Goal: Task Accomplishment & Management: Complete application form

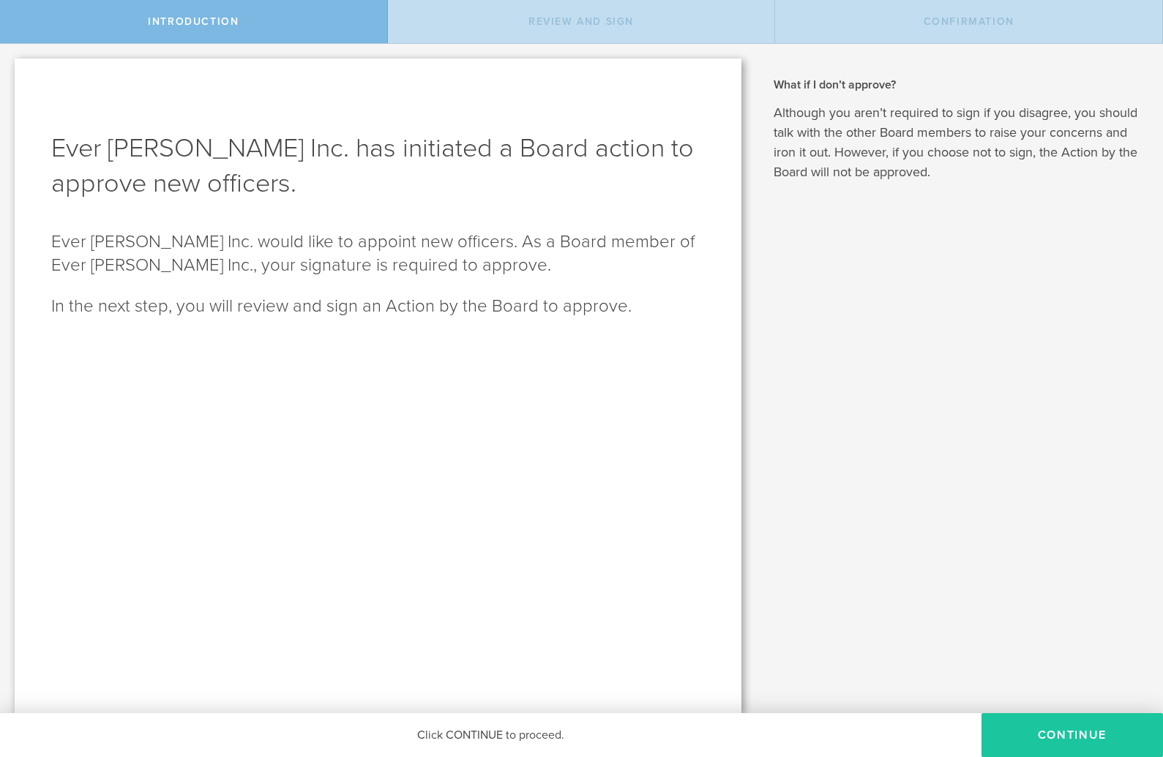
click at [1063, 737] on button "Continue" at bounding box center [1071, 735] width 181 height 44
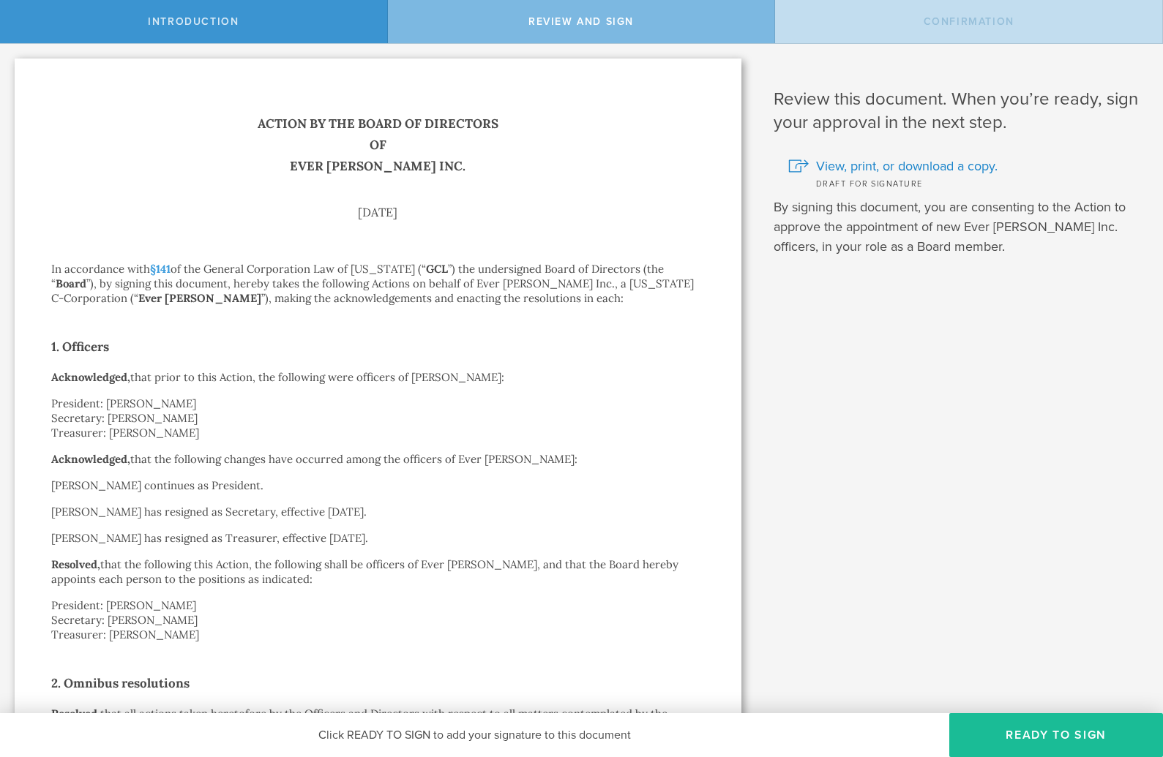
scroll to position [326, 0]
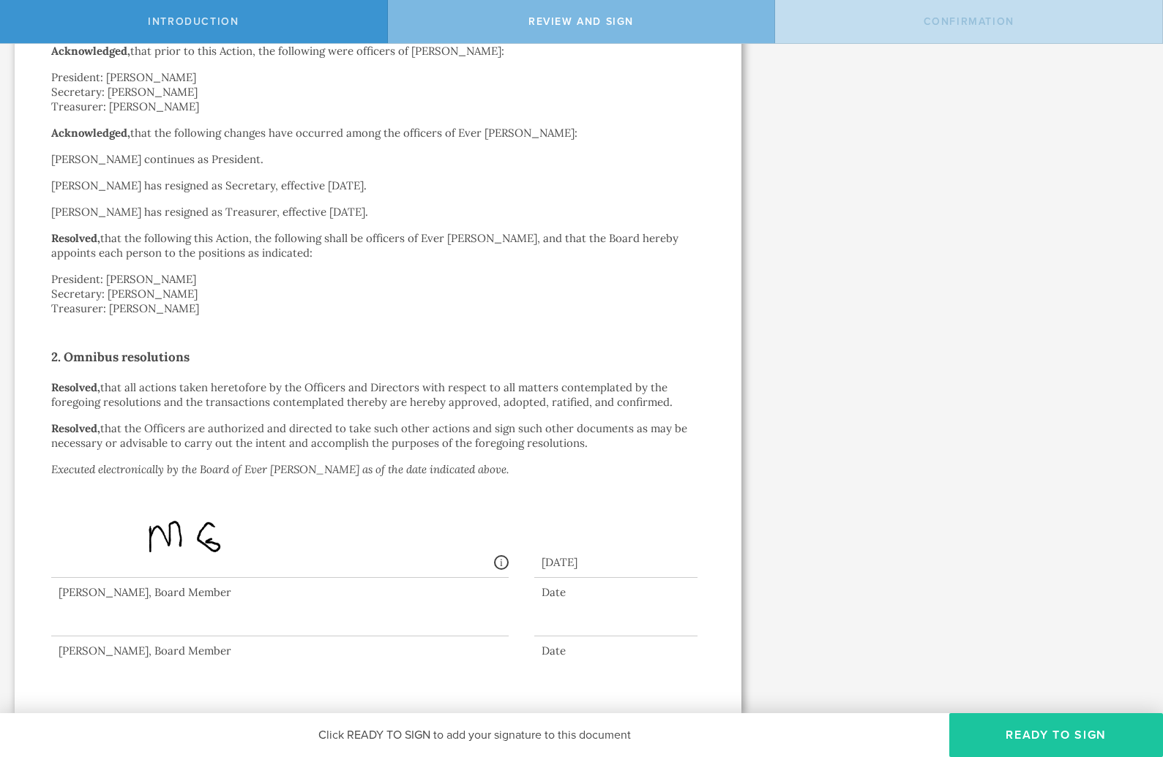
click at [1055, 744] on button "Ready to Sign" at bounding box center [1056, 735] width 214 height 44
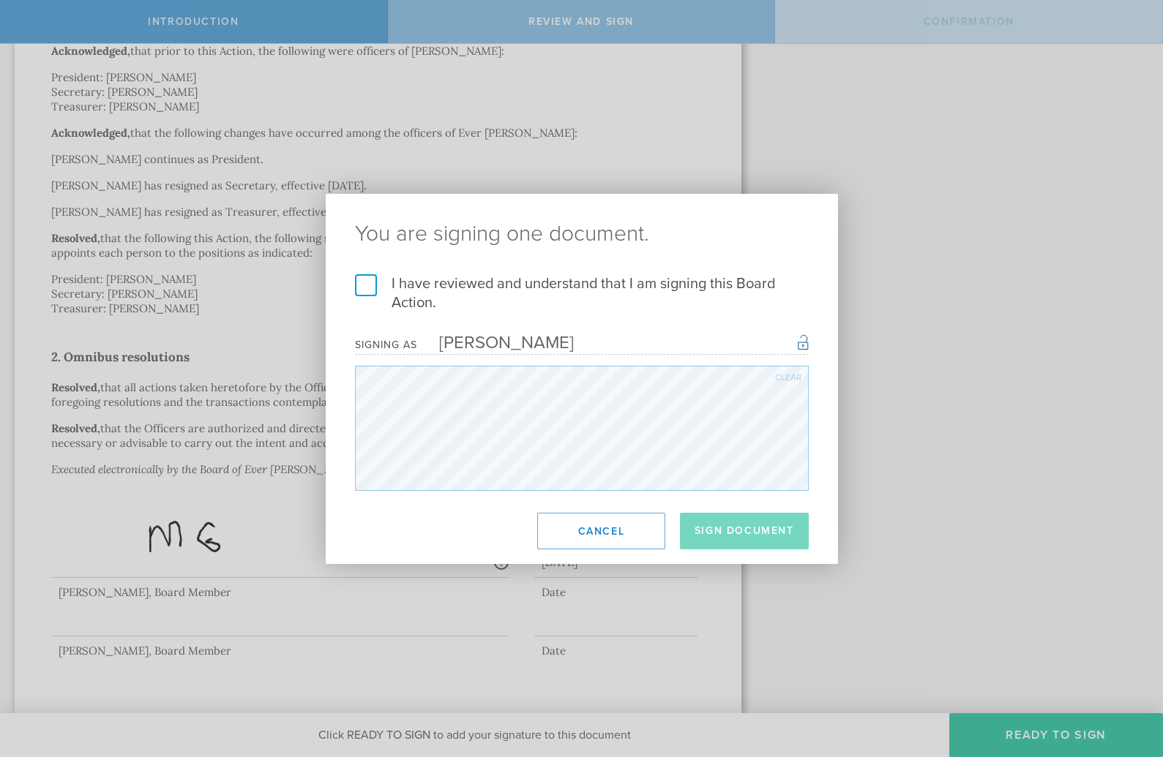
click at [370, 280] on label "I have reviewed and understand that I am signing this Board Action." at bounding box center [582, 293] width 454 height 38
click at [0, 0] on input "I have reviewed and understand that I am signing this Board Action." at bounding box center [0, 0] width 0 height 0
click at [747, 529] on button "Sign Document" at bounding box center [744, 531] width 129 height 37
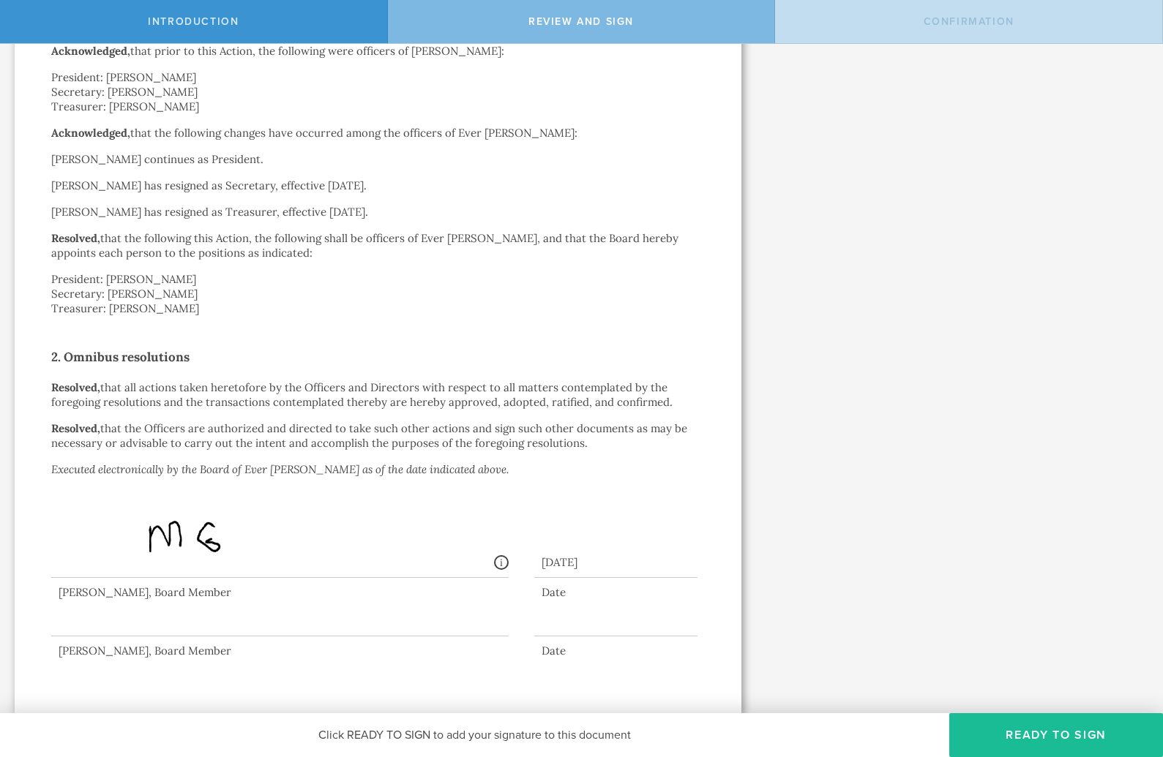
scroll to position [0, 0]
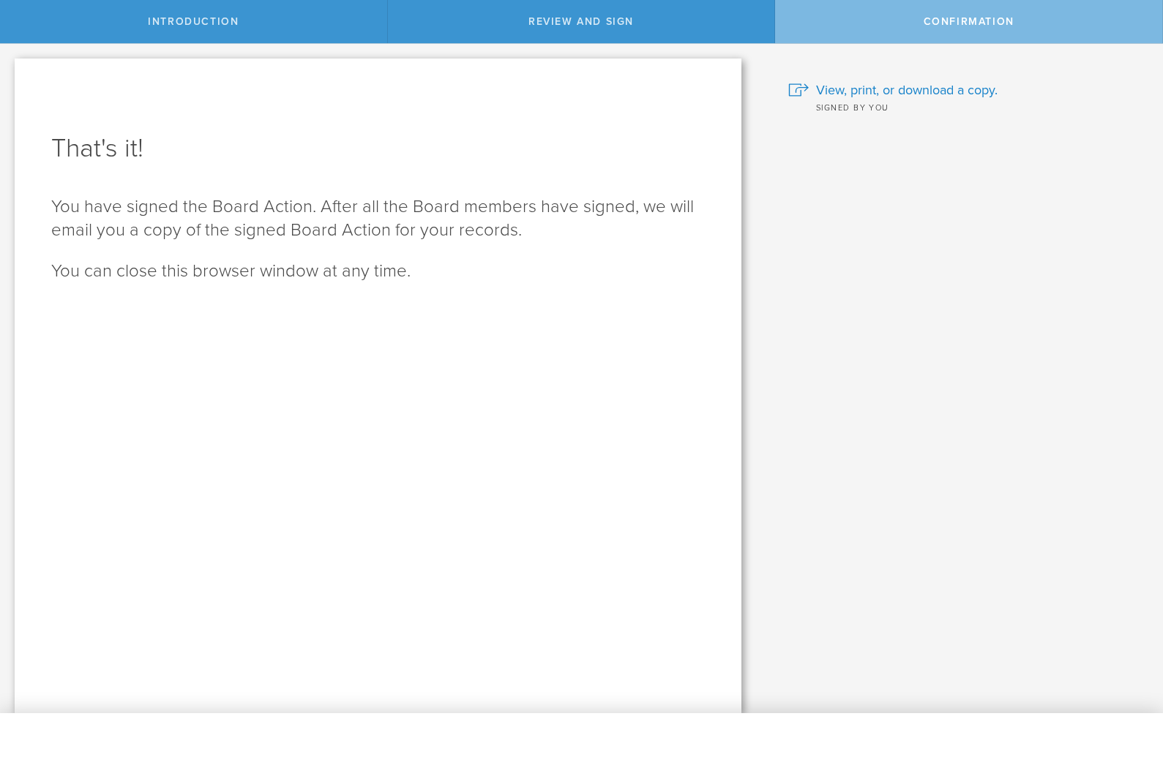
click at [860, 372] on div "What if I don’t approve? Although you aren’t required to sign if you disagree, …" at bounding box center [959, 379] width 407 height 670
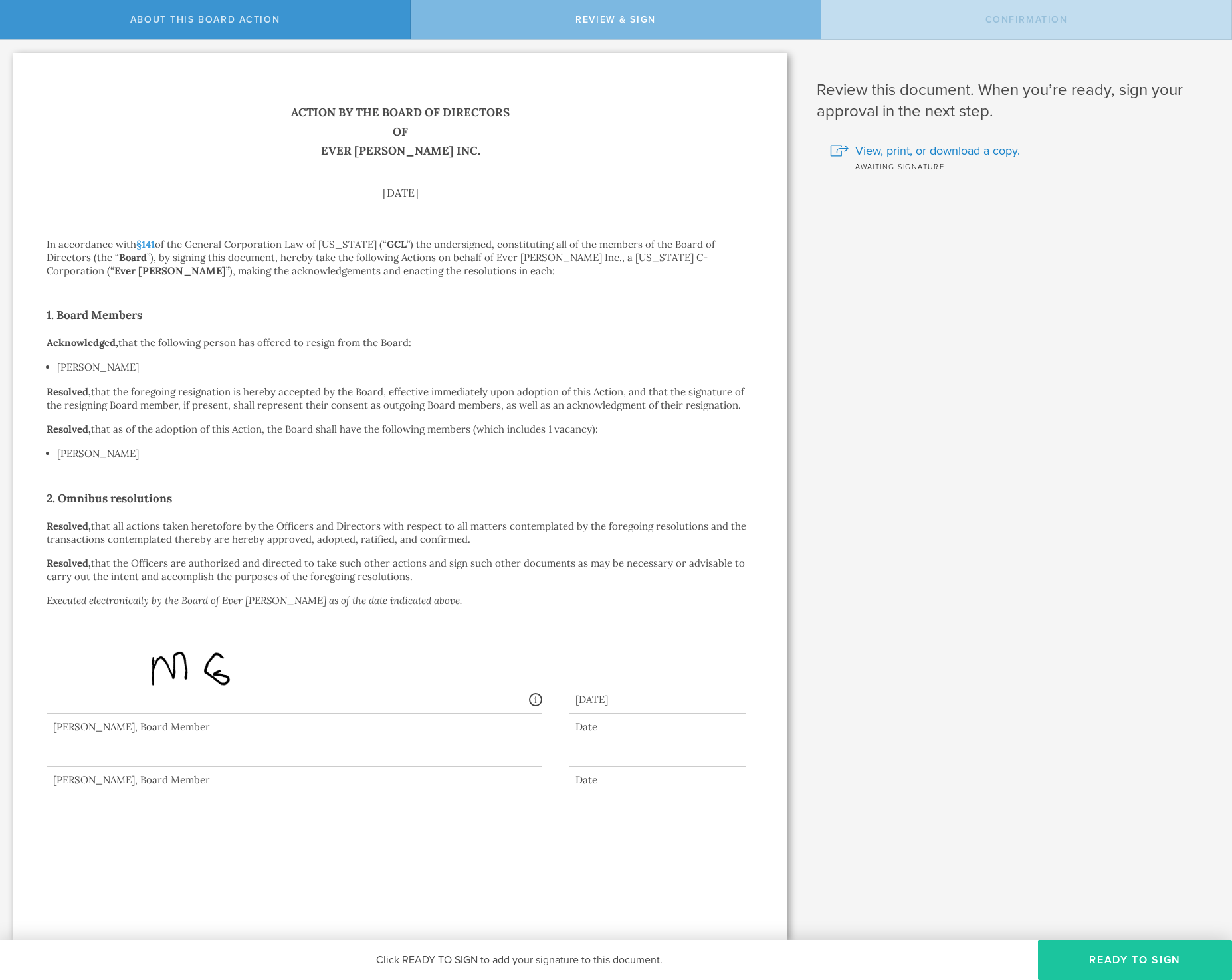
click at [1094, 958] on button "Ready to Sign" at bounding box center [1135, 960] width 194 height 40
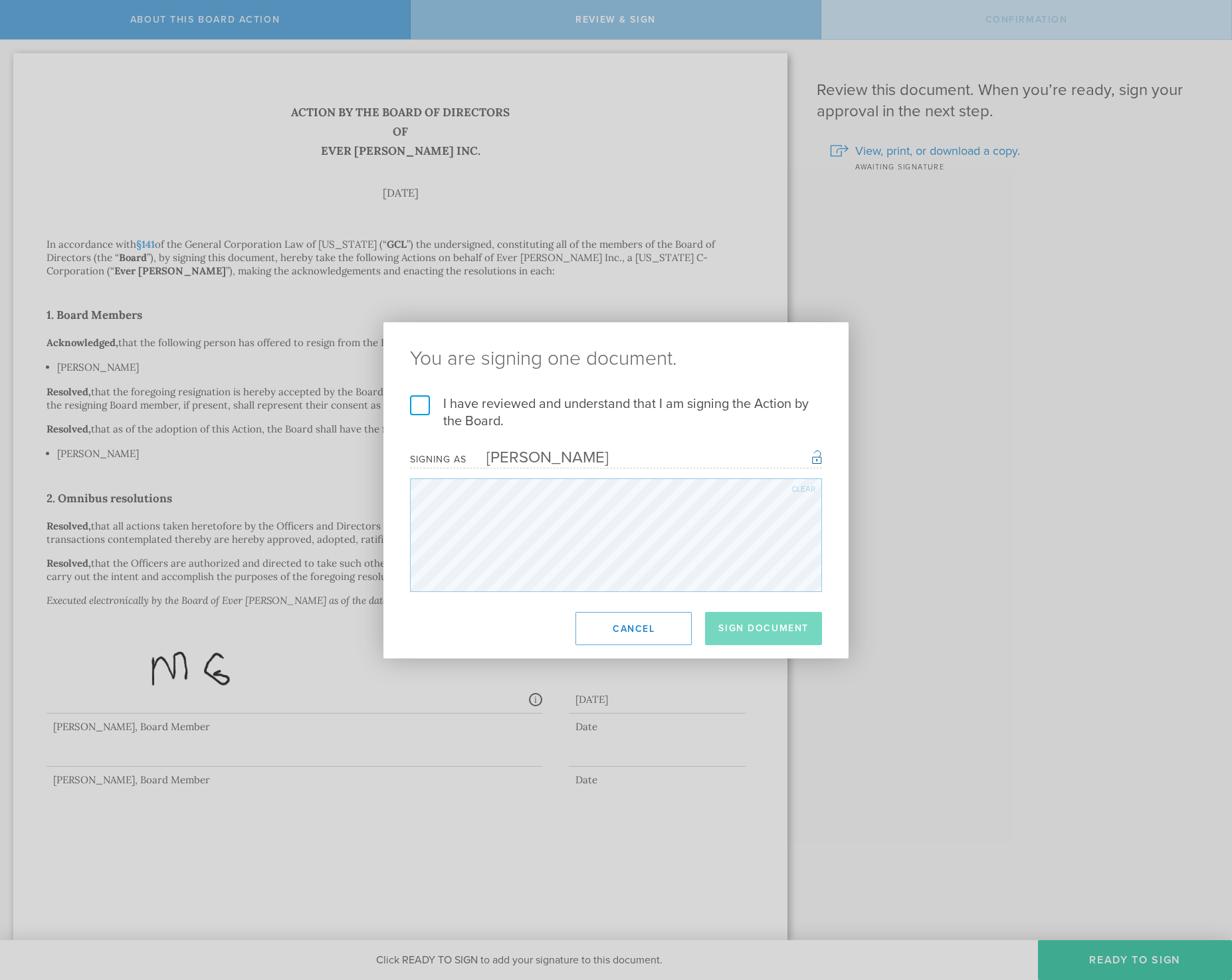
click at [417, 410] on label "I have reviewed and understand that I am signing the Action by the Board." at bounding box center [616, 412] width 412 height 35
click at [0, 0] on input "I have reviewed and understand that I am signing the Action by the Board." at bounding box center [0, 0] width 0 height 0
click at [757, 640] on button "Sign Document" at bounding box center [763, 629] width 117 height 34
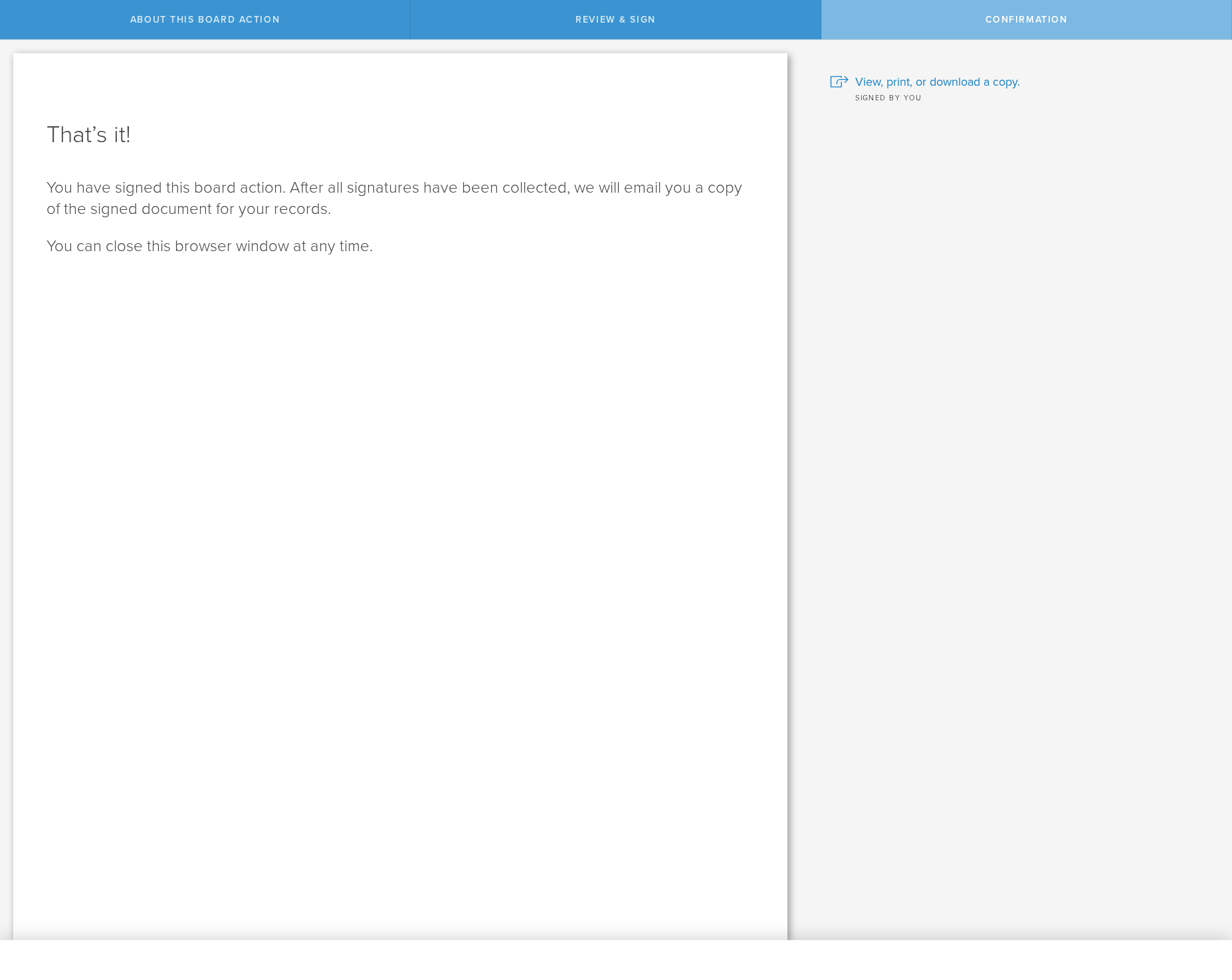
click at [878, 462] on div "What is Gust Launch? Gust Launch is a service that Ever Nester Inc. uses to man…" at bounding box center [1016, 490] width 431 height 901
